Goal: Task Accomplishment & Management: Complete application form

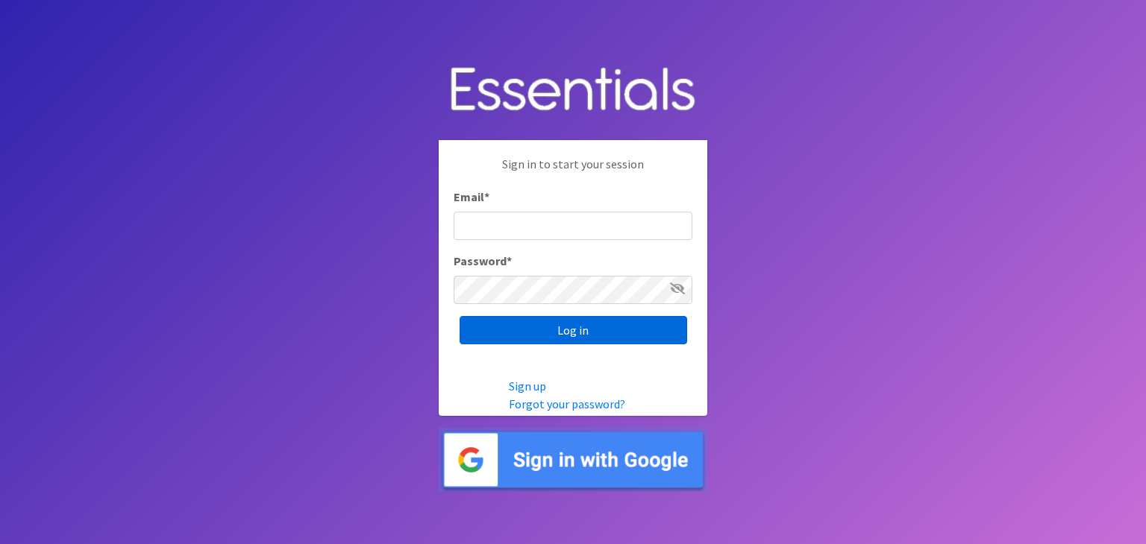
type input "[EMAIL_ADDRESS][DOMAIN_NAME]"
click at [598, 339] on input "Log in" at bounding box center [572, 330] width 227 height 28
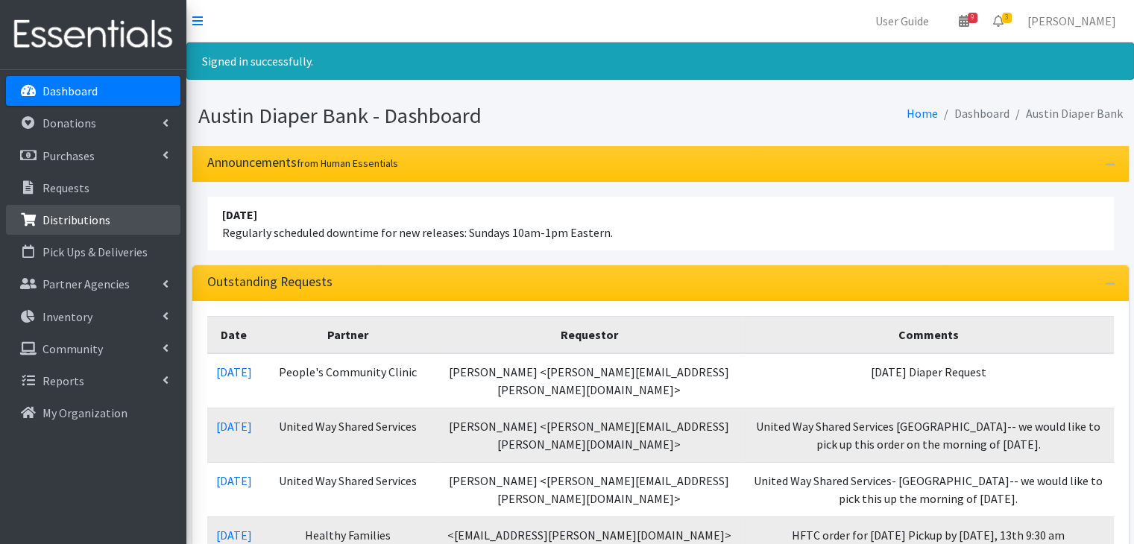
drag, startPoint x: 116, startPoint y: 212, endPoint x: 415, endPoint y: 228, distance: 299.5
click at [115, 212] on link "Distributions" at bounding box center [93, 220] width 175 height 30
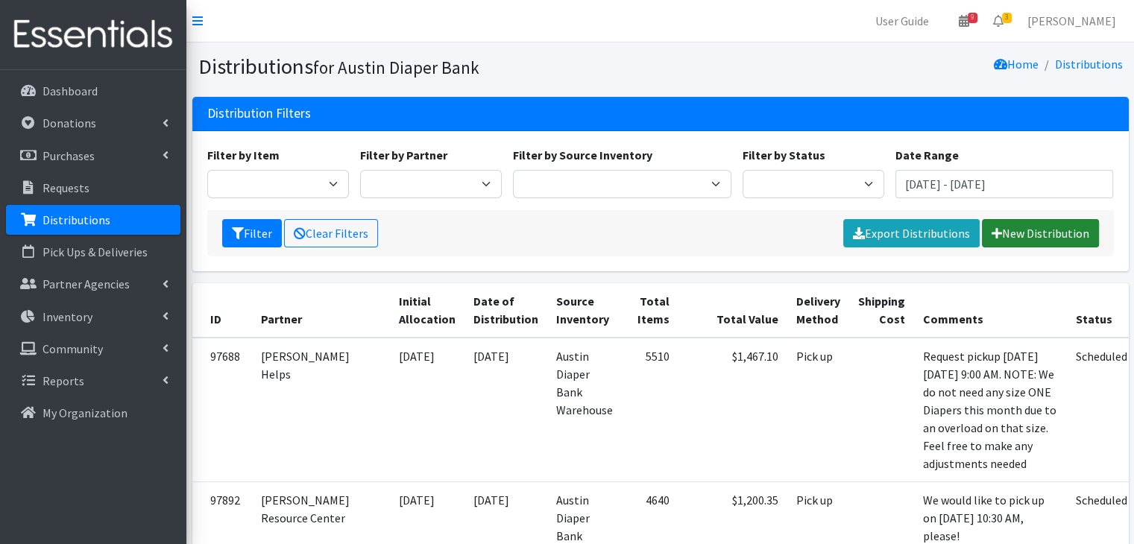
click at [1044, 230] on link "New Distribution" at bounding box center [1040, 233] width 117 height 28
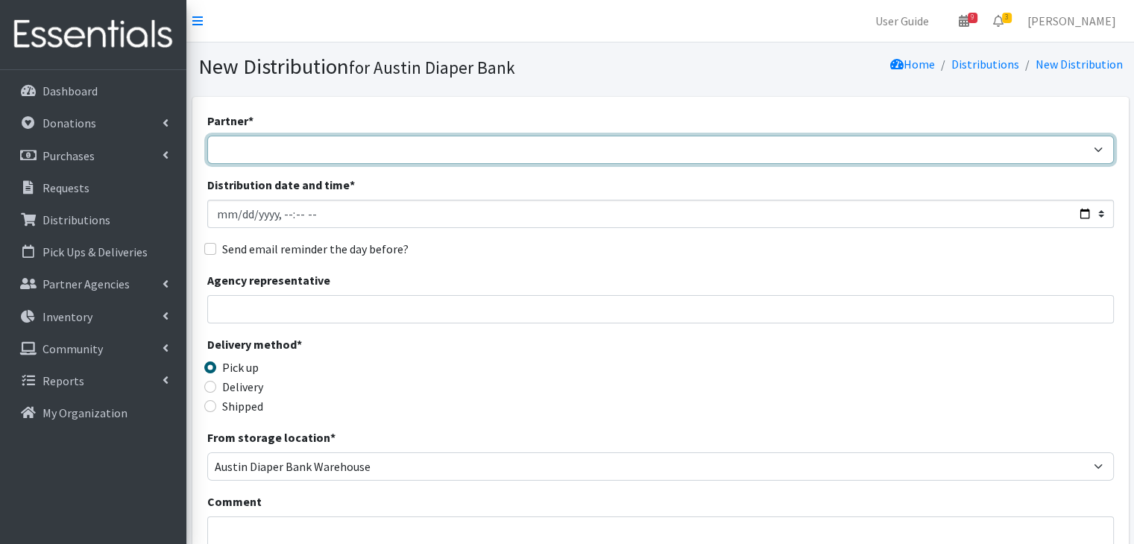
drag, startPoint x: 392, startPoint y: 145, endPoint x: 392, endPoint y: 160, distance: 14.9
click at [392, 145] on select "ADB House Account Adult Protective Services Any Baby Can Ascension Seton Austin…" at bounding box center [660, 150] width 907 height 28
select select "330"
click at [207, 136] on select "ADB House Account Adult Protective Services Any Baby Can Ascension Seton Austin…" at bounding box center [660, 150] width 907 height 28
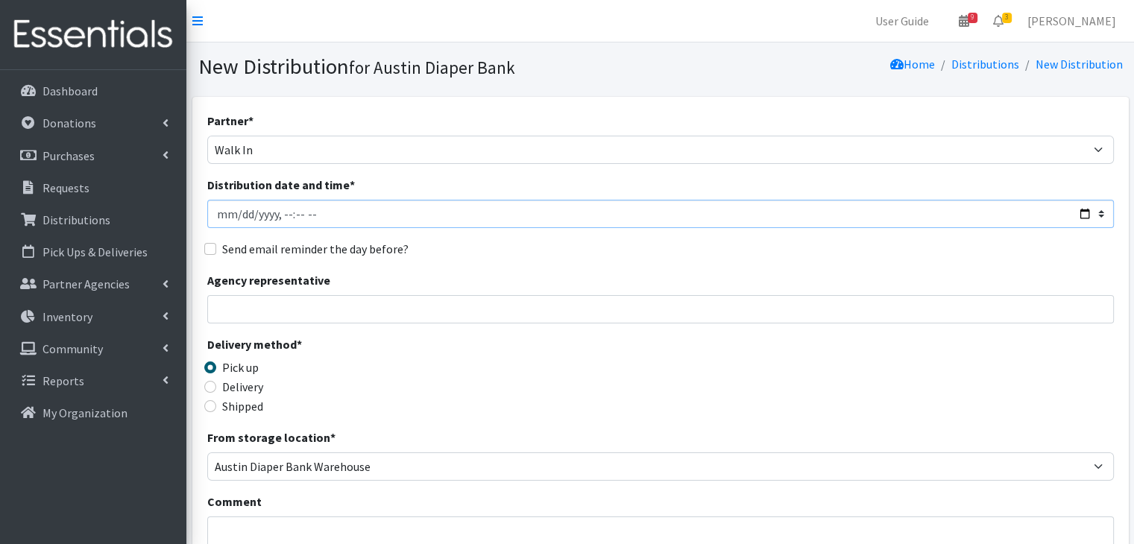
click at [280, 210] on input "Distribution date and time *" at bounding box center [660, 214] width 907 height 28
click at [238, 213] on input "Distribution date and time *" at bounding box center [660, 214] width 907 height 28
click at [327, 213] on input "Distribution date and time *" at bounding box center [660, 214] width 907 height 28
click at [310, 217] on input "Distribution date and time *" at bounding box center [660, 214] width 907 height 28
type input "2025-10-07T11:59"
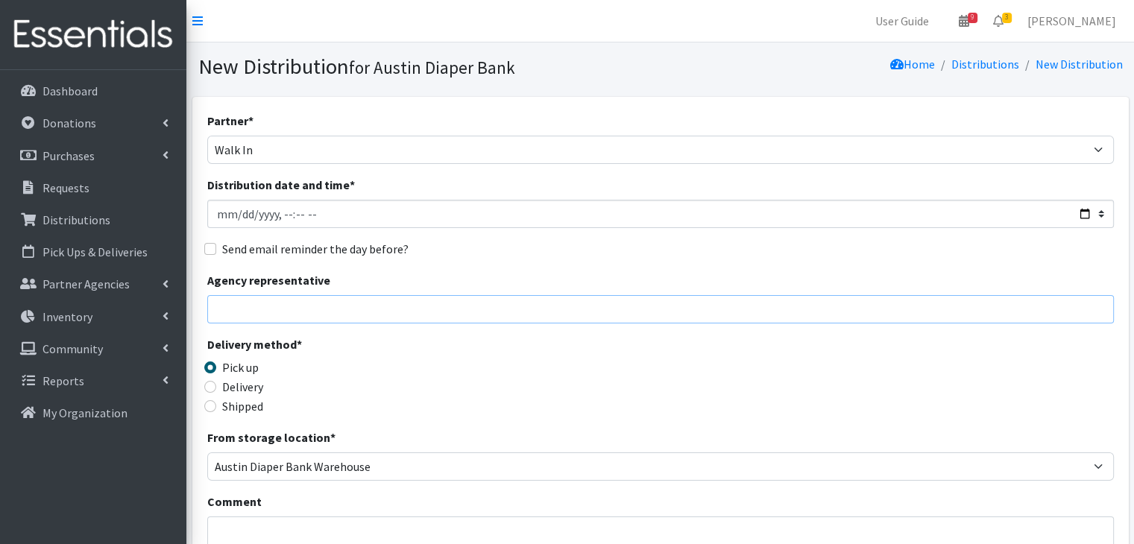
click at [307, 295] on input "Agency representative" at bounding box center [660, 309] width 907 height 28
type input "Analisa Lundberg"
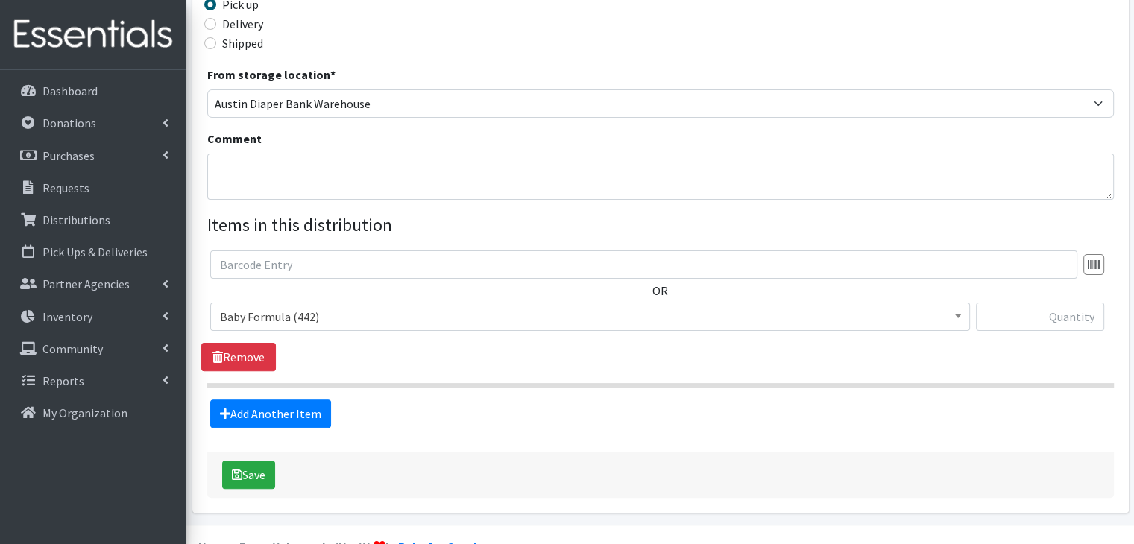
scroll to position [398, 0]
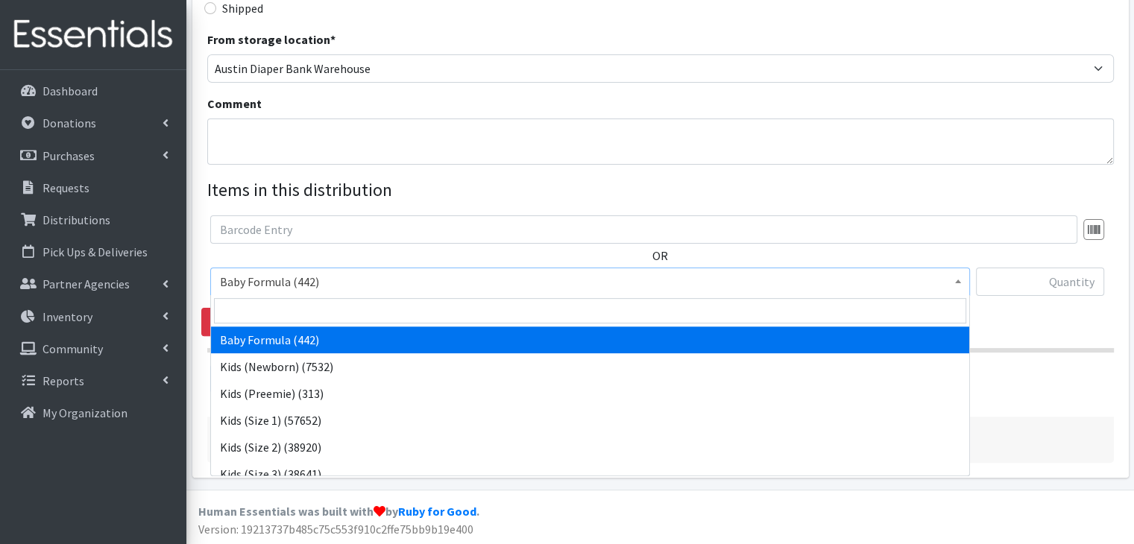
click at [368, 280] on span "Baby Formula (442)" at bounding box center [590, 281] width 741 height 21
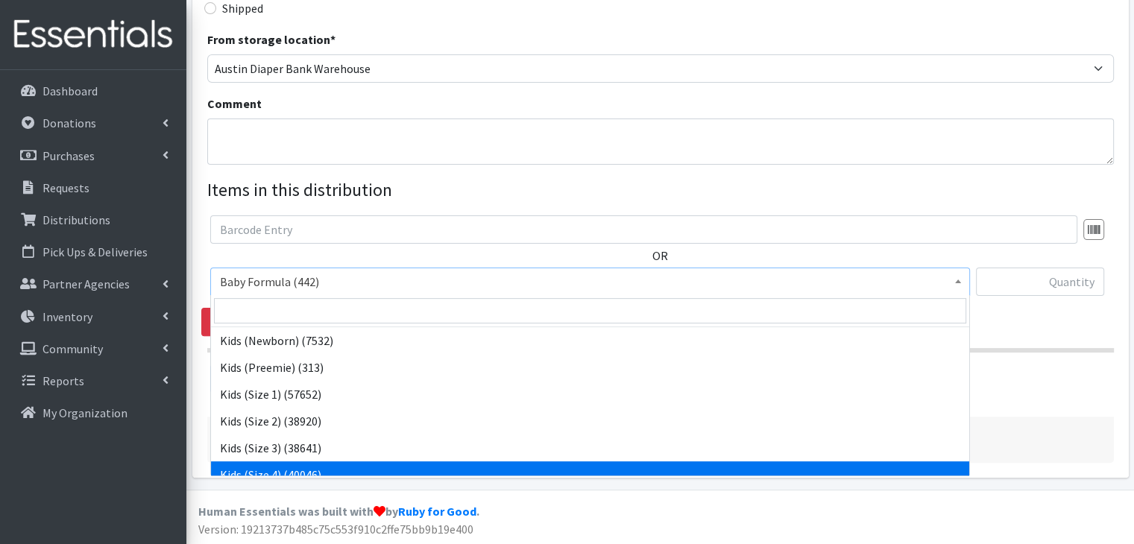
scroll to position [0, 0]
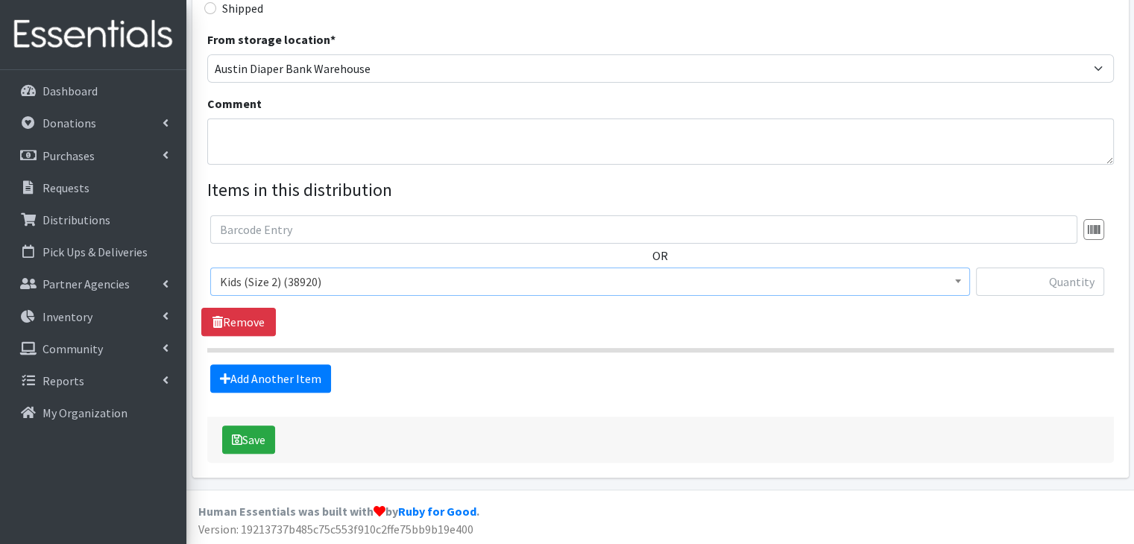
select select "440"
click at [1014, 280] on input "text" at bounding box center [1040, 282] width 128 height 28
type input "25"
click at [932, 300] on span "Baby Formula (442) Kids (Newborn) (7532) Kids (Preemie) (313) Kids (Size 1) (57…" at bounding box center [590, 288] width 760 height 40
click at [330, 377] on div "Add Another Item" at bounding box center [660, 379] width 918 height 28
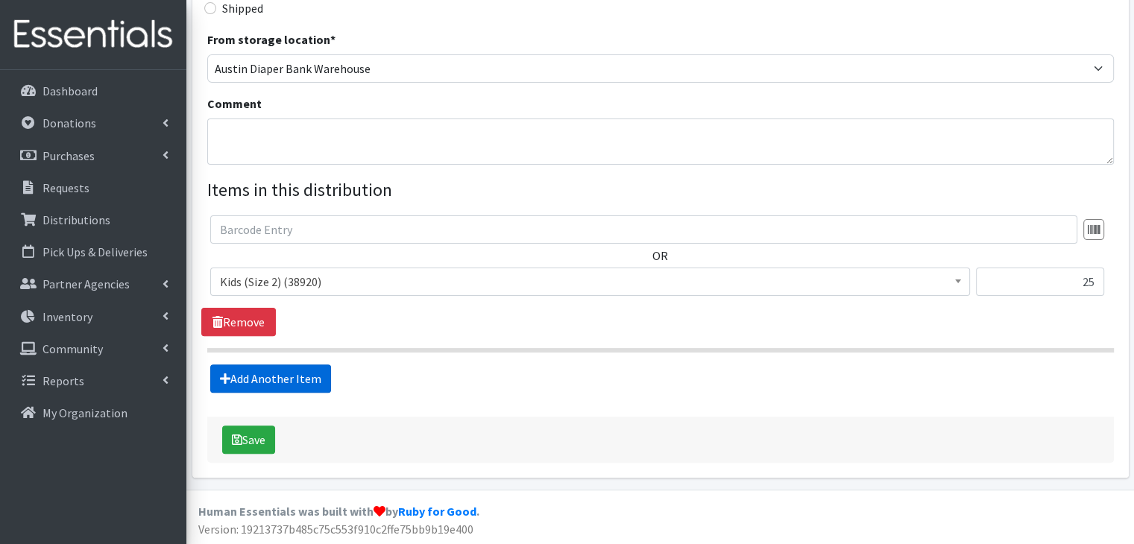
click at [315, 374] on link "Add Another Item" at bounding box center [270, 379] width 121 height 28
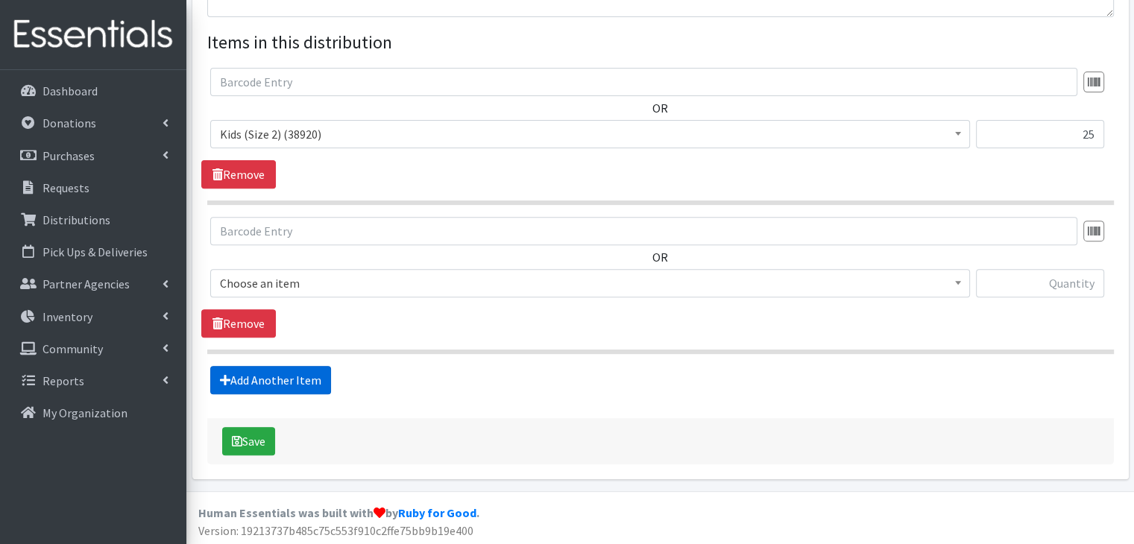
scroll to position [547, 0]
click at [339, 275] on span "Choose an item" at bounding box center [590, 282] width 741 height 21
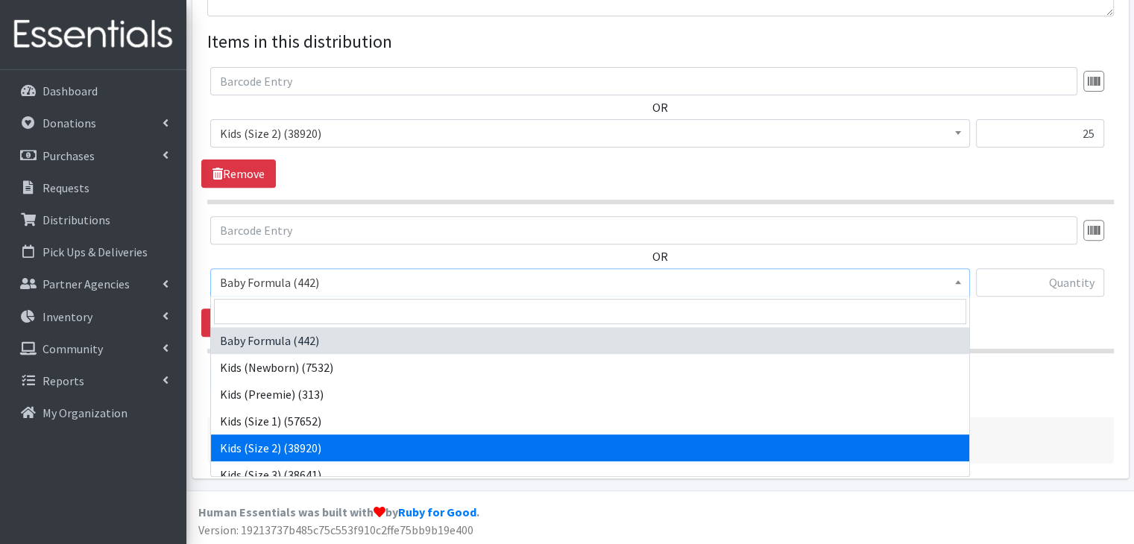
scroll to position [75, 0]
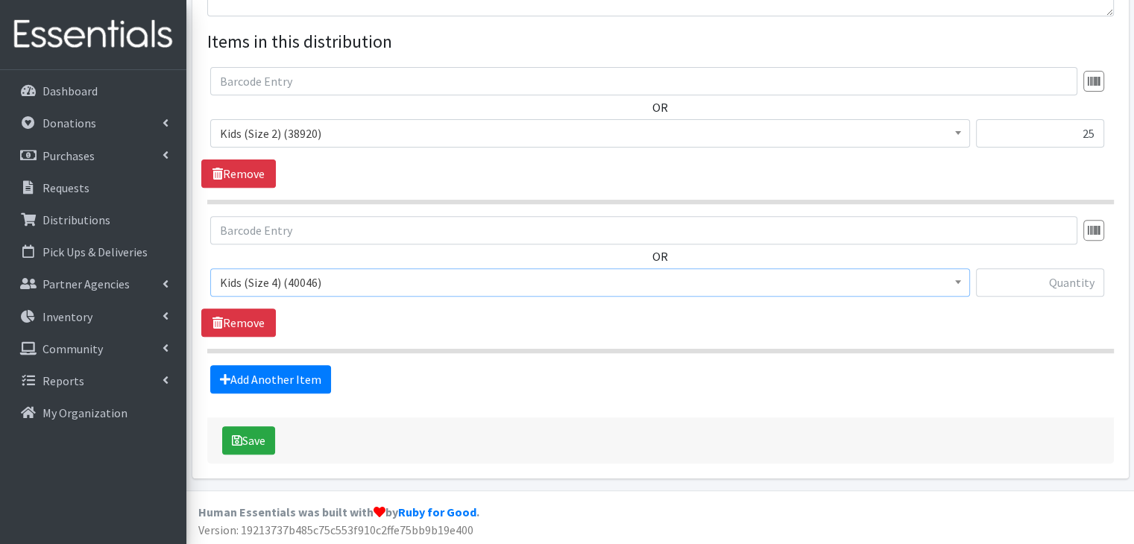
click at [339, 289] on span "Kids (Size 4) (40046)" at bounding box center [590, 282] width 741 height 21
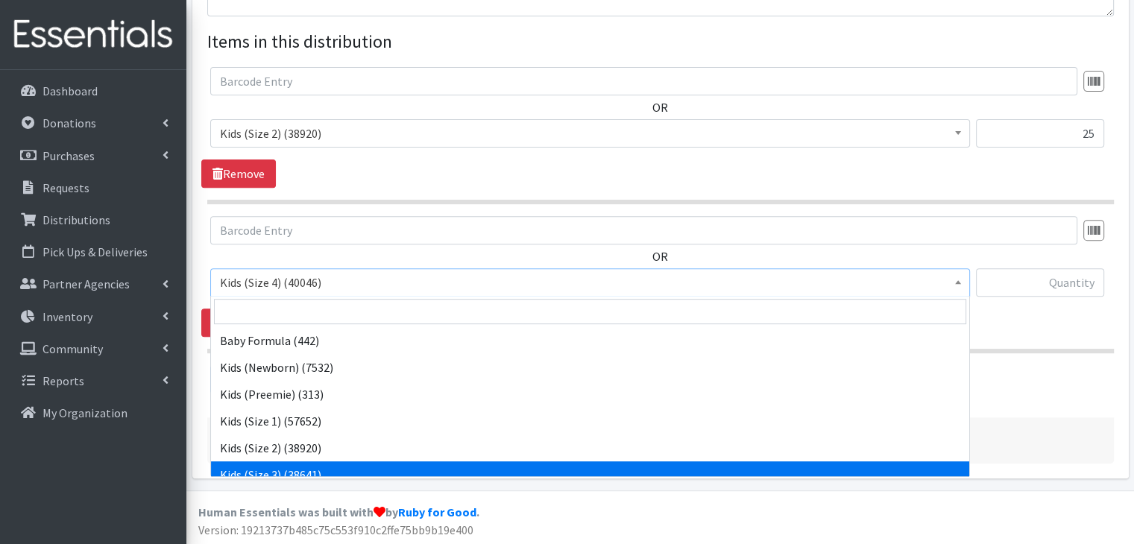
scroll to position [134, 0]
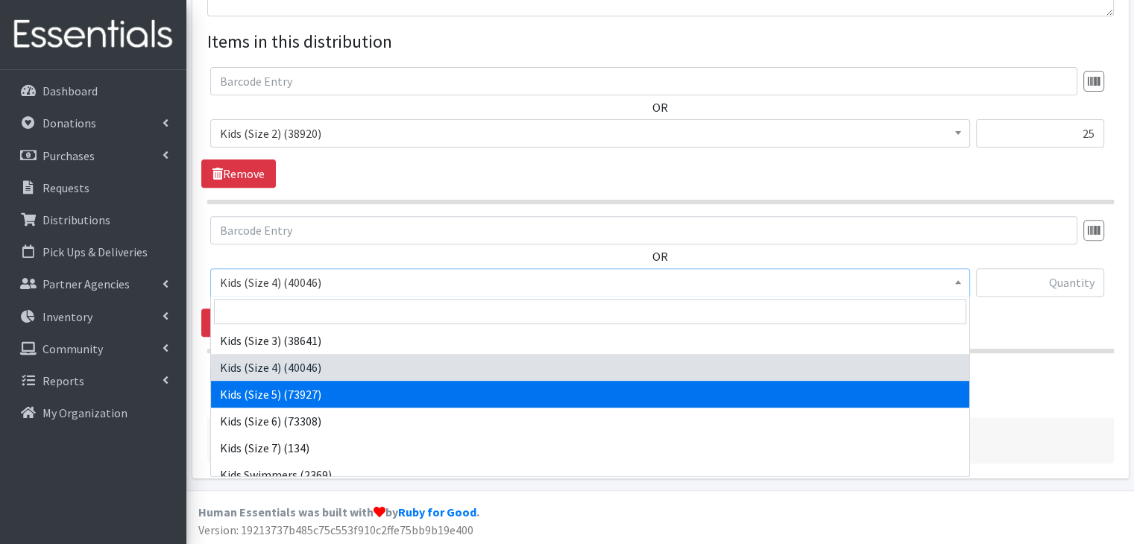
select select "460"
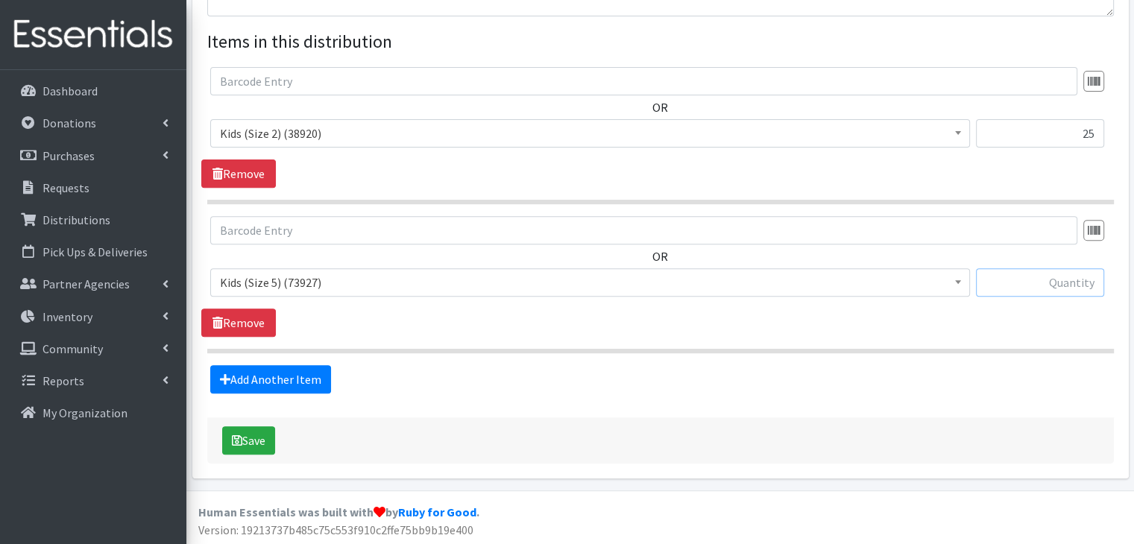
click at [1045, 278] on input "text" at bounding box center [1040, 283] width 128 height 28
type input "50"
click at [910, 344] on section "OR Baby Formula (442) Kids (Newborn) (7532) Kids (Preemie) (313) Kids (Size 1) …" at bounding box center [660, 284] width 907 height 137
click at [292, 380] on link "Add Another Item" at bounding box center [270, 379] width 121 height 28
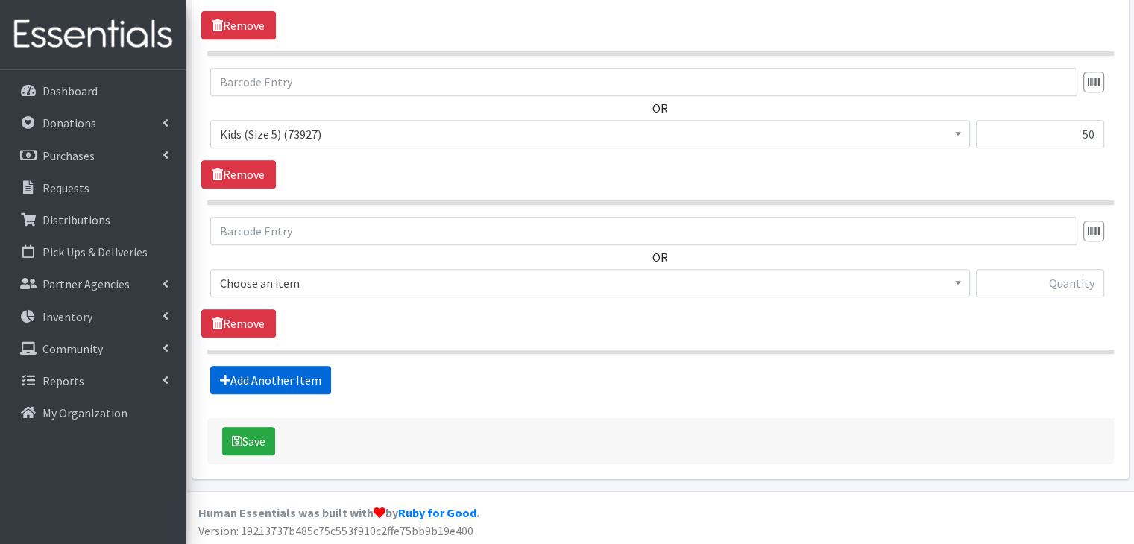
scroll to position [695, 0]
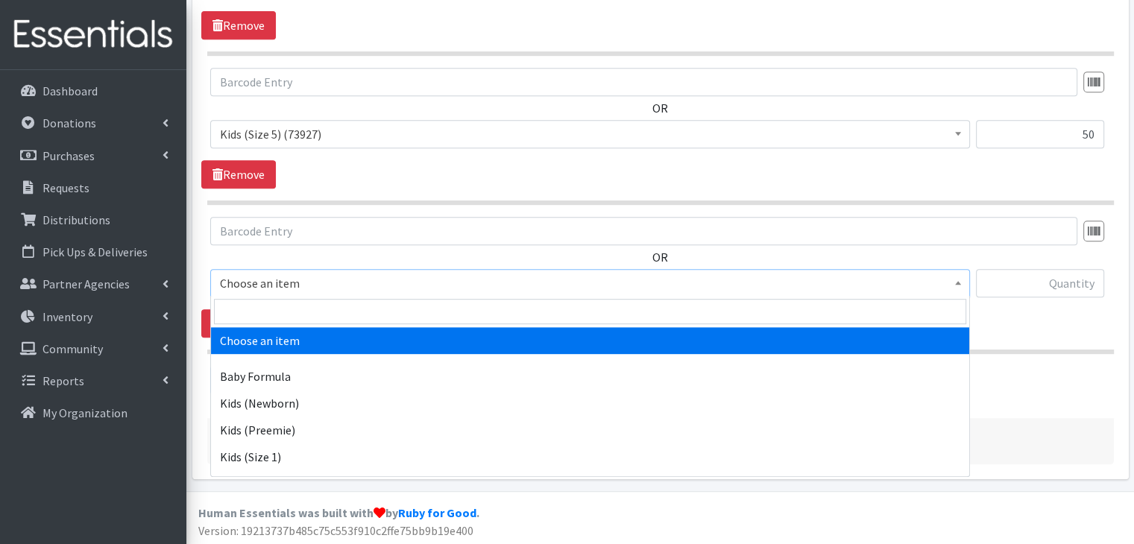
click at [352, 279] on span "Choose an item" at bounding box center [590, 283] width 741 height 21
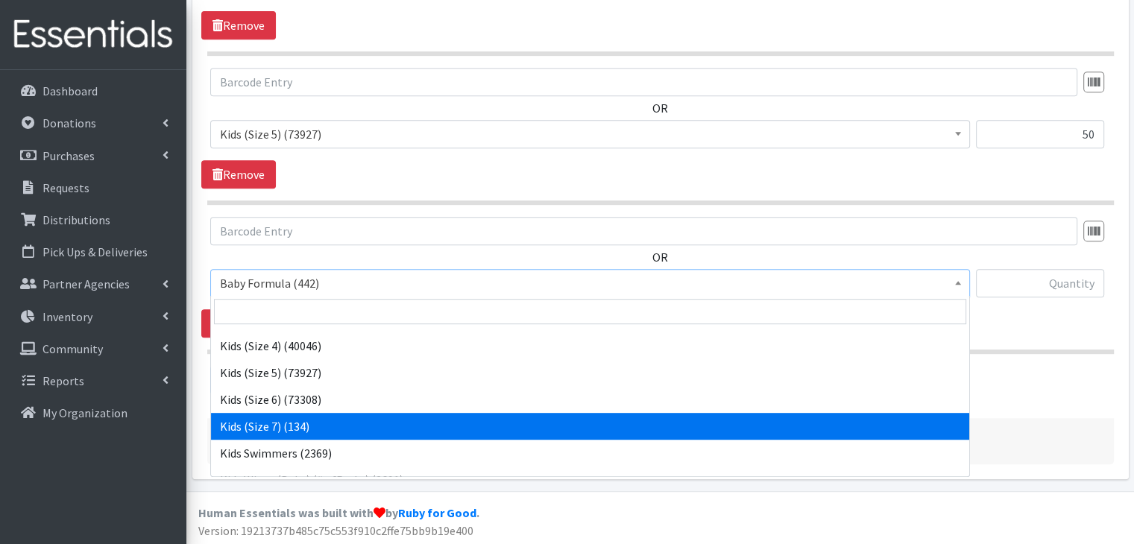
scroll to position [230, 0]
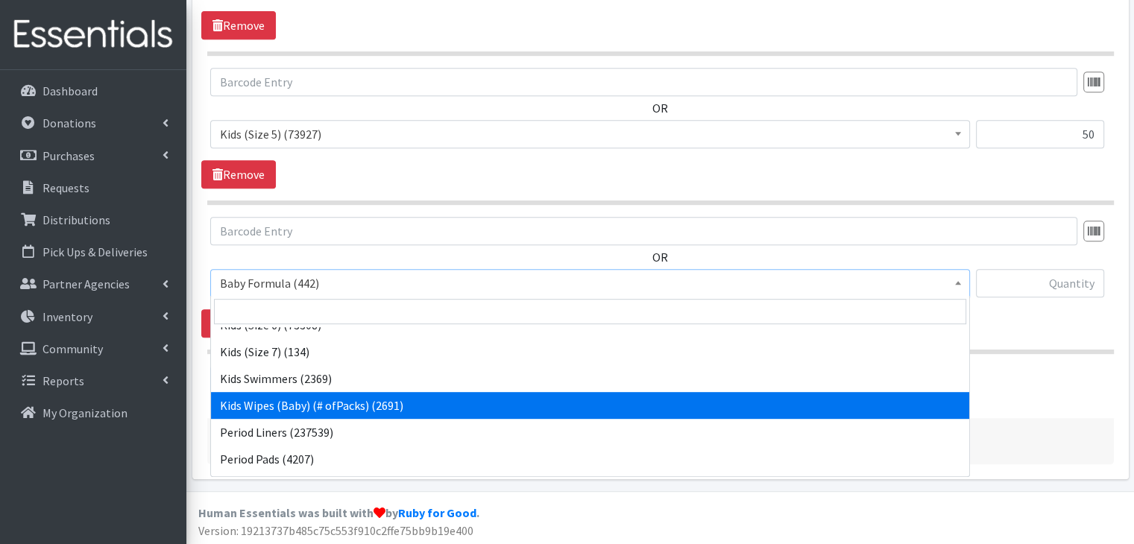
select select "434"
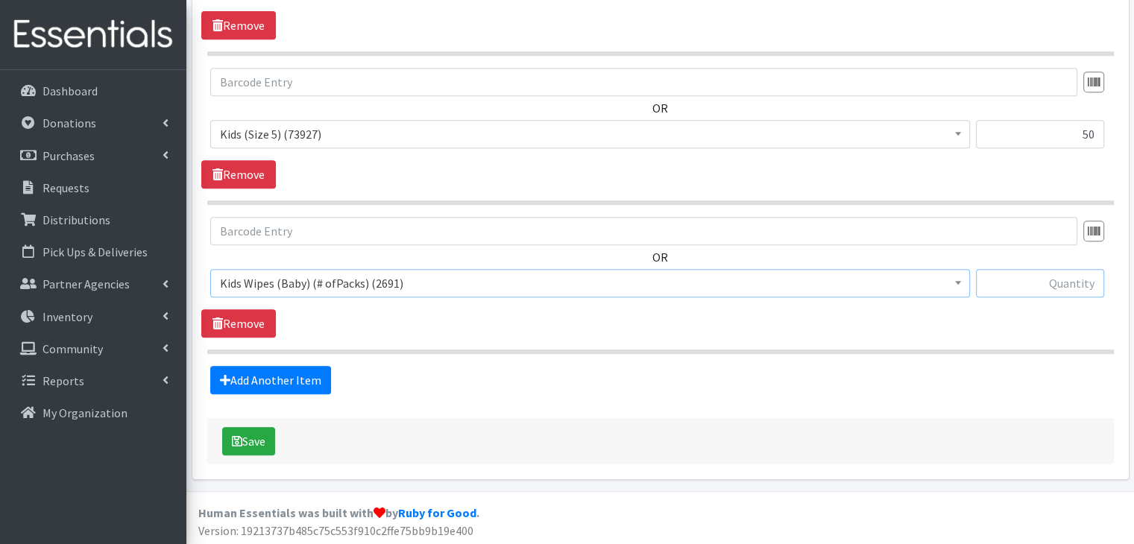
click at [1037, 277] on input "text" at bounding box center [1040, 283] width 128 height 28
type input "2"
click at [993, 368] on div "Add Another Item" at bounding box center [660, 380] width 918 height 28
click at [277, 427] on div "Save" at bounding box center [660, 441] width 907 height 46
click at [254, 450] on button "Save" at bounding box center [248, 441] width 53 height 28
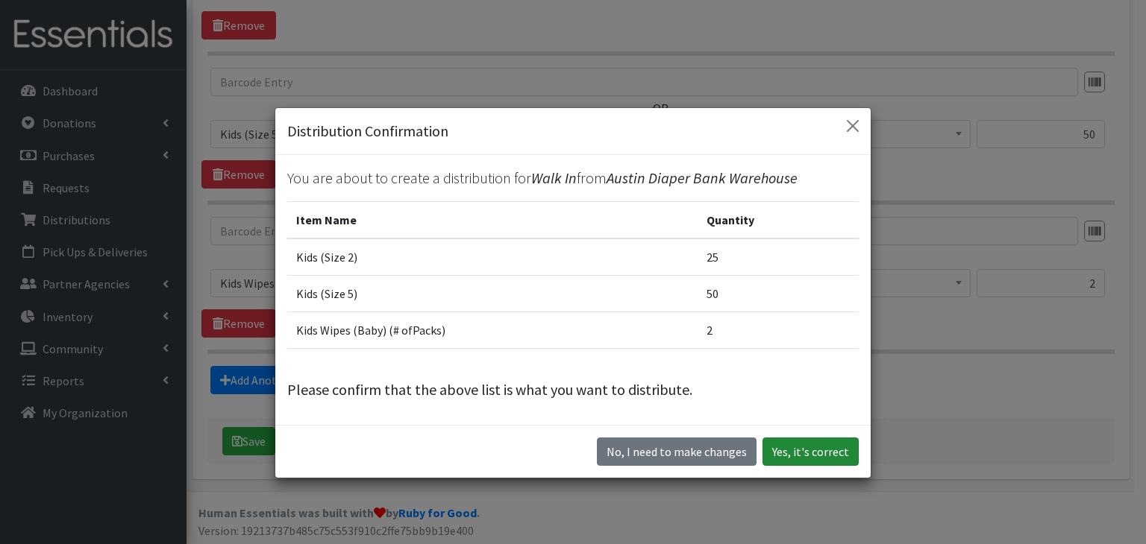
click at [820, 457] on button "Yes, it's correct" at bounding box center [810, 452] width 96 height 28
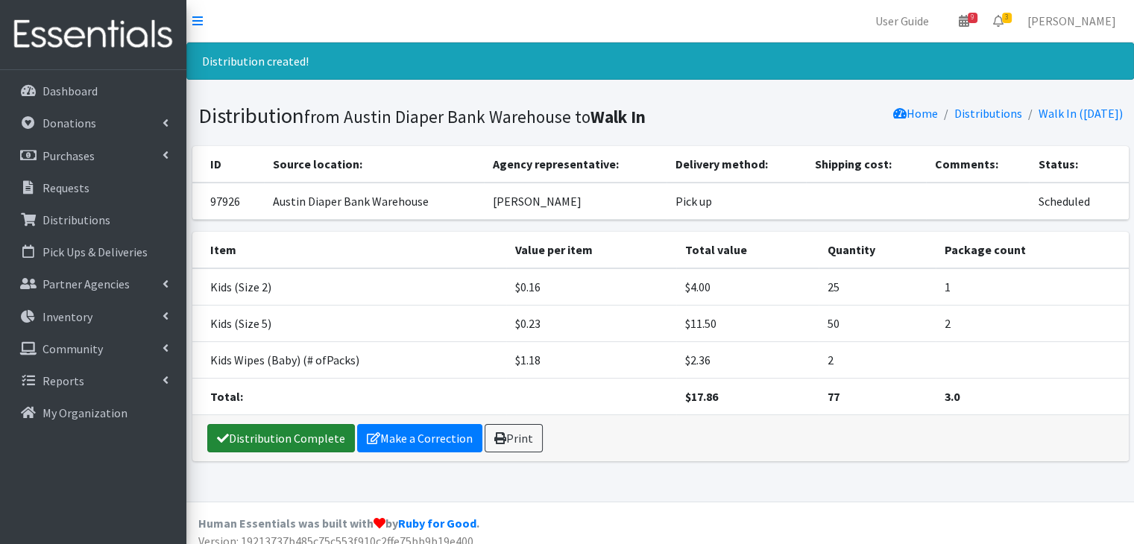
click at [317, 442] on link "Distribution Complete" at bounding box center [281, 438] width 148 height 28
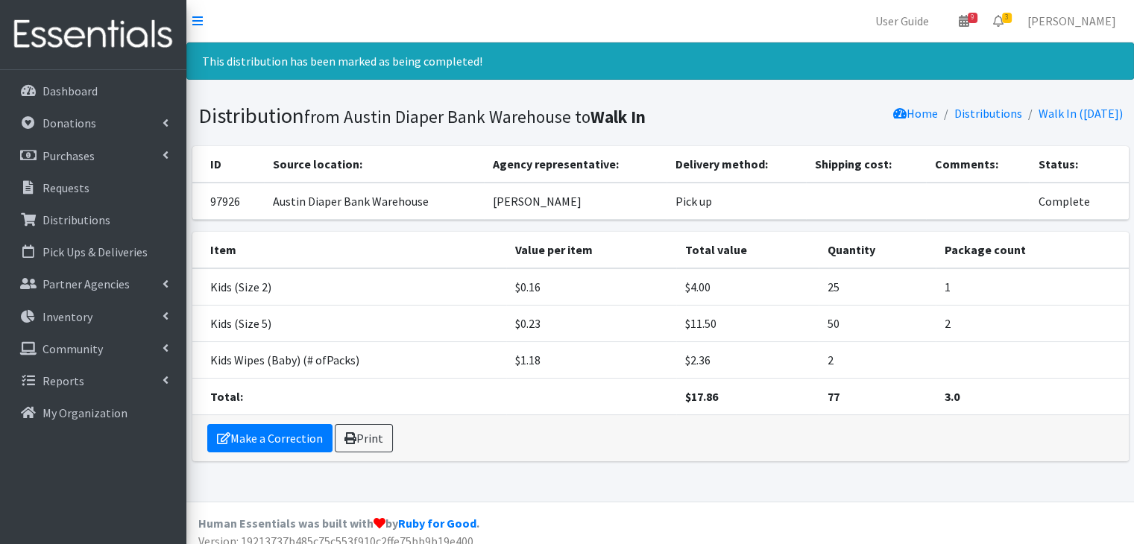
click at [855, 459] on div "Item Value per item Total value Quantity Package count Kids (Size 2) $0.16 $4.0…" at bounding box center [660, 353] width 948 height 242
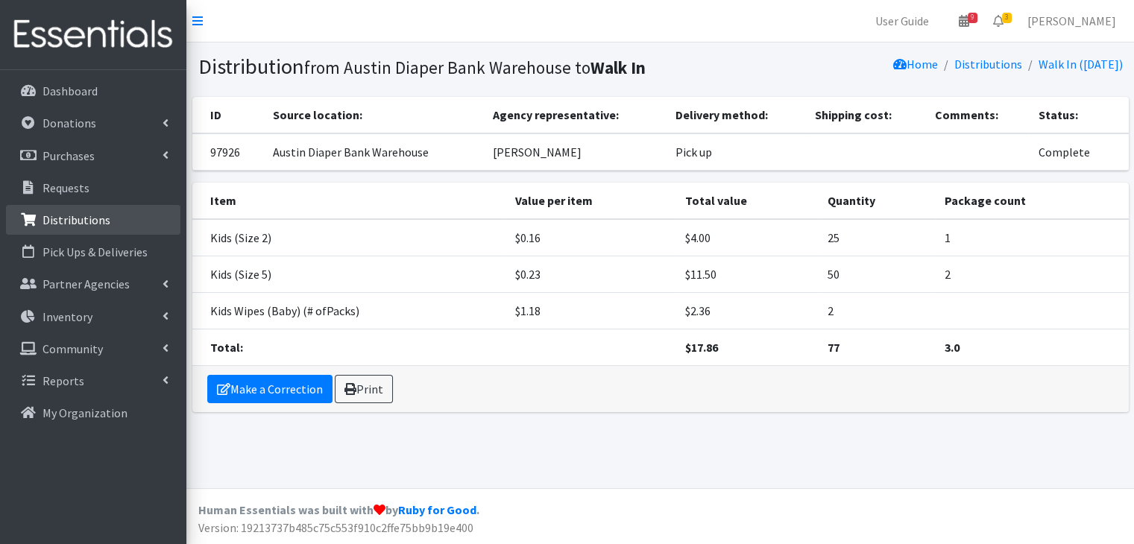
click at [110, 229] on link "Distributions" at bounding box center [93, 220] width 175 height 30
